Goal: Find contact information

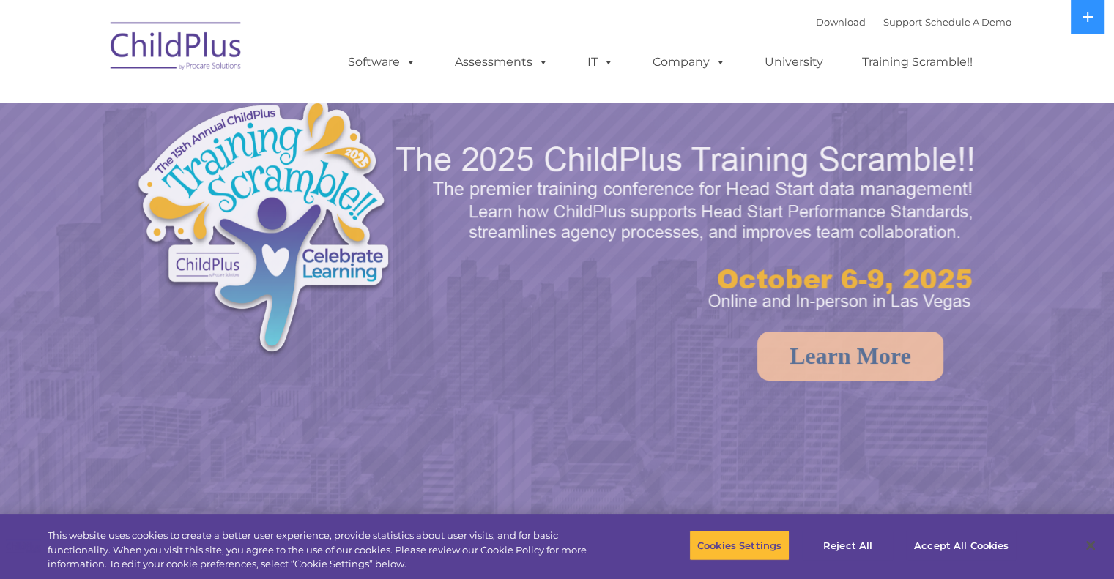
select select "MEDIUM"
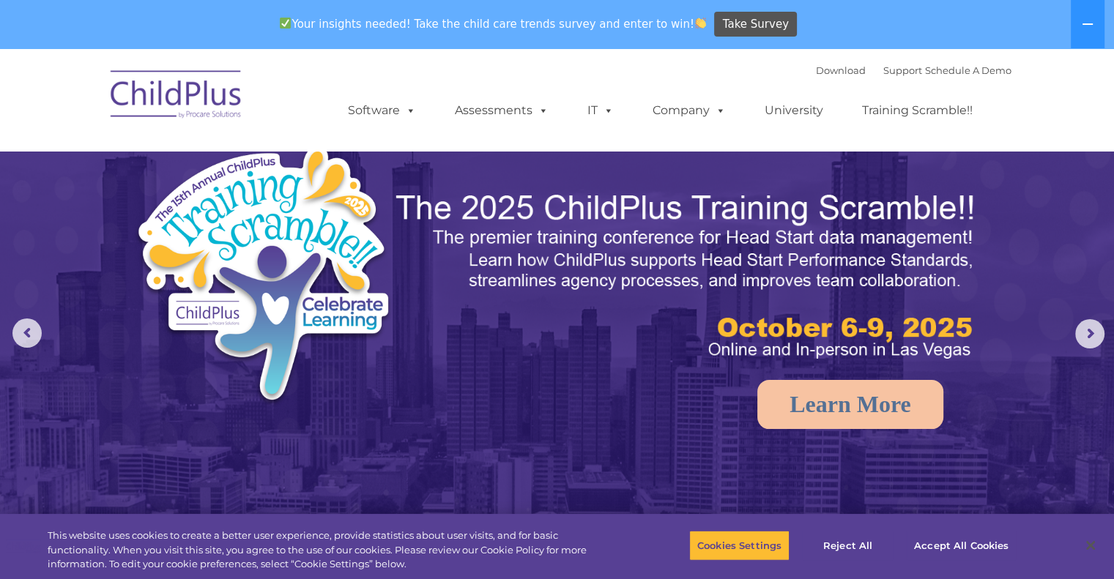
click at [897, 60] on div "Download Support | Schedule A Demo " at bounding box center [914, 70] width 196 height 22
click at [894, 66] on link "Support" at bounding box center [903, 70] width 39 height 12
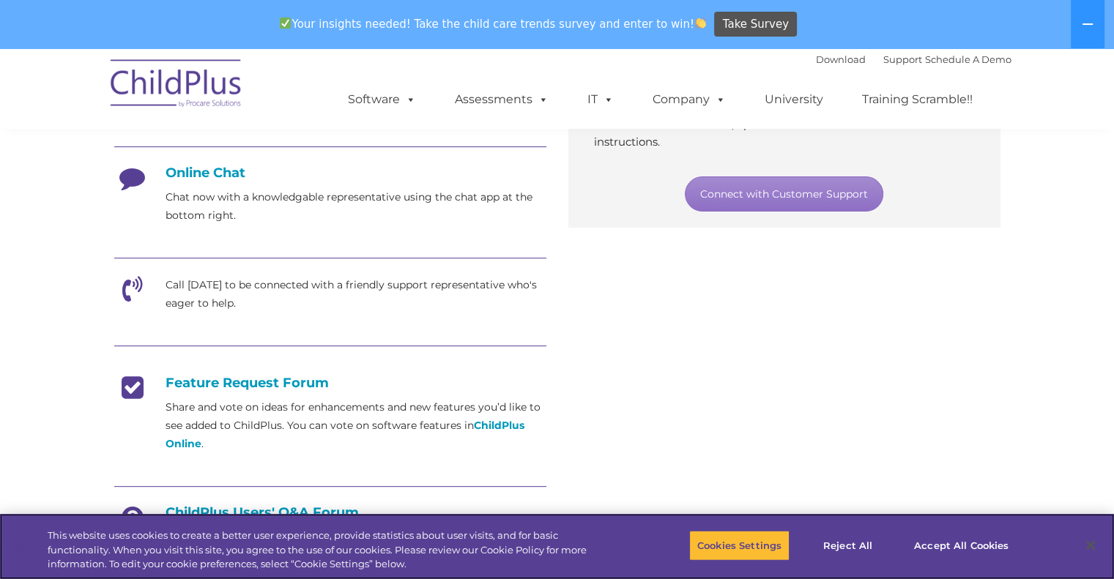
scroll to position [182, 0]
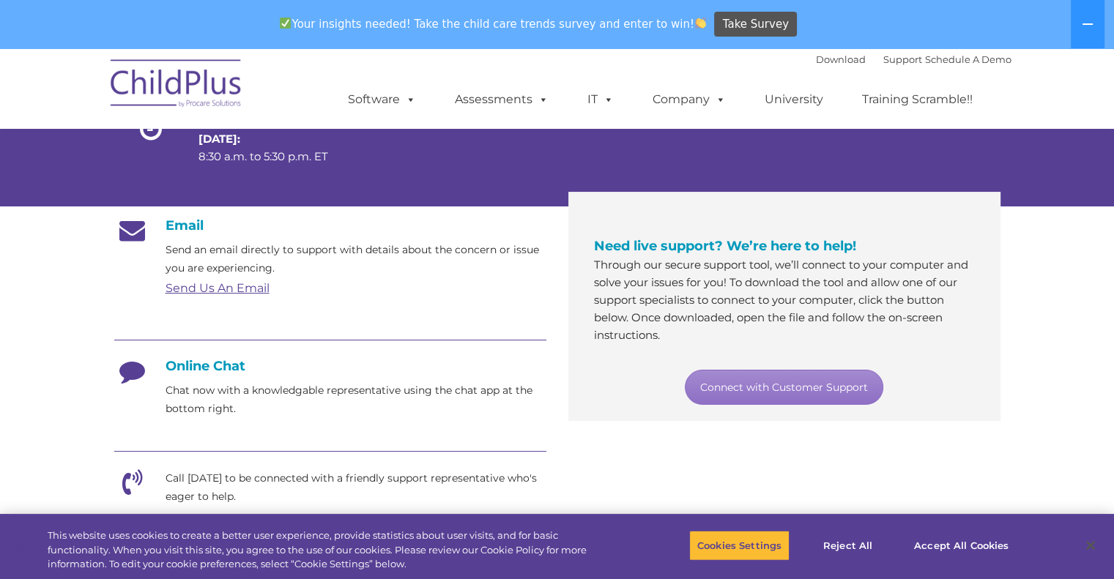
click at [232, 289] on link "Send Us An Email" at bounding box center [218, 288] width 104 height 14
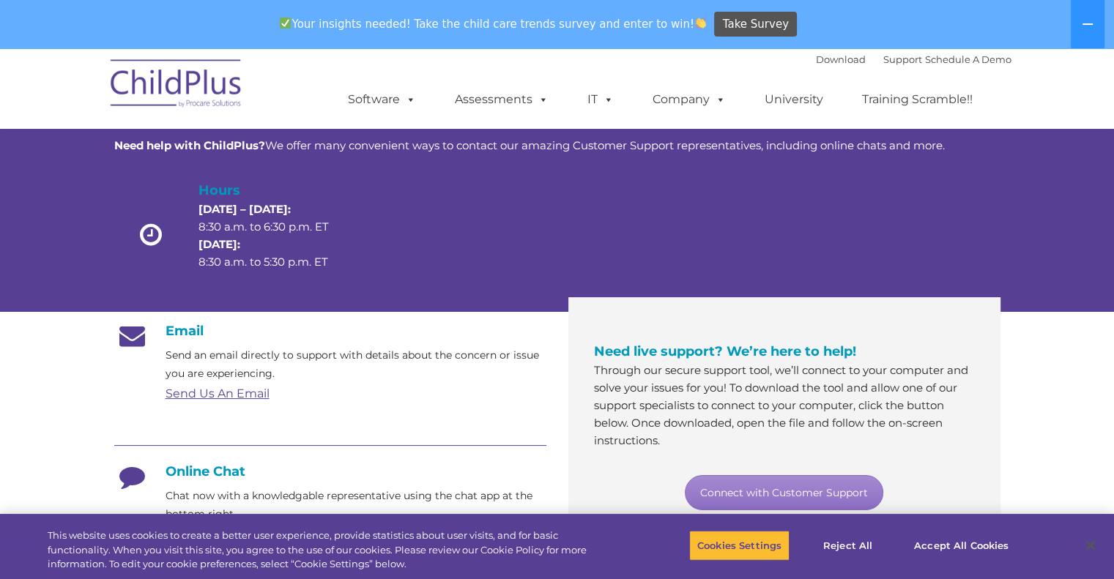
scroll to position [75, 0]
